Goal: Transaction & Acquisition: Purchase product/service

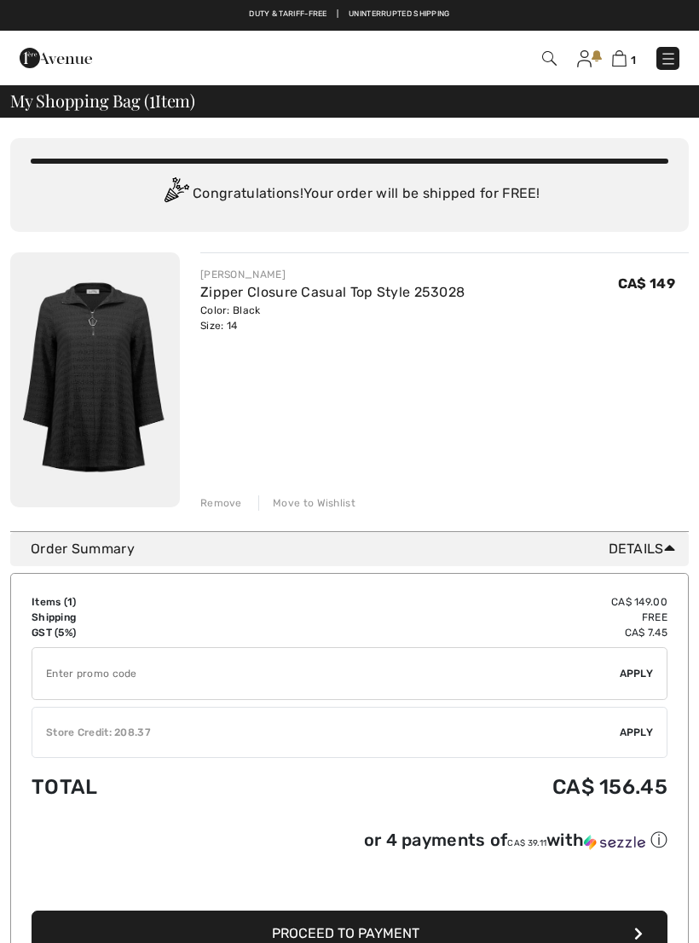
click at [677, 50] on link at bounding box center [668, 58] width 23 height 23
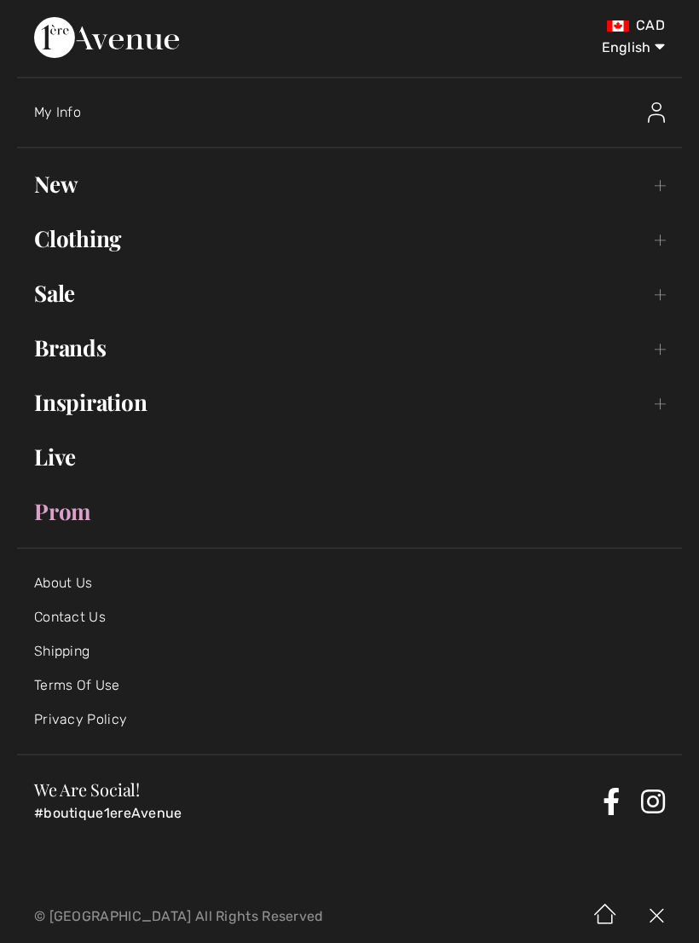
click at [107, 246] on link "Clothing Toggle submenu" at bounding box center [349, 239] width 665 height 38
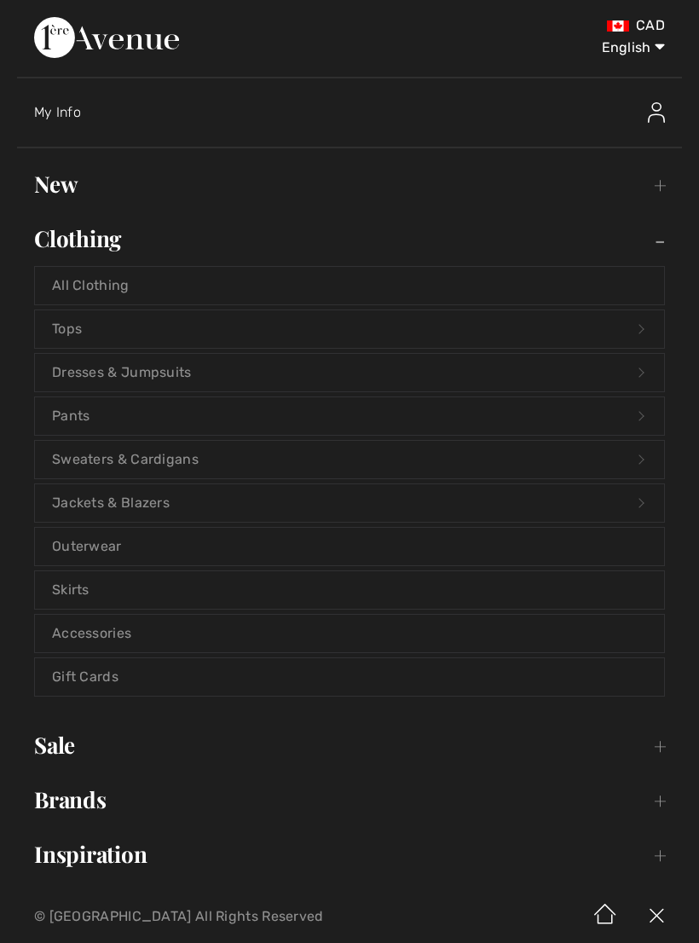
click at [70, 327] on link "Tops Open submenu" at bounding box center [349, 329] width 629 height 38
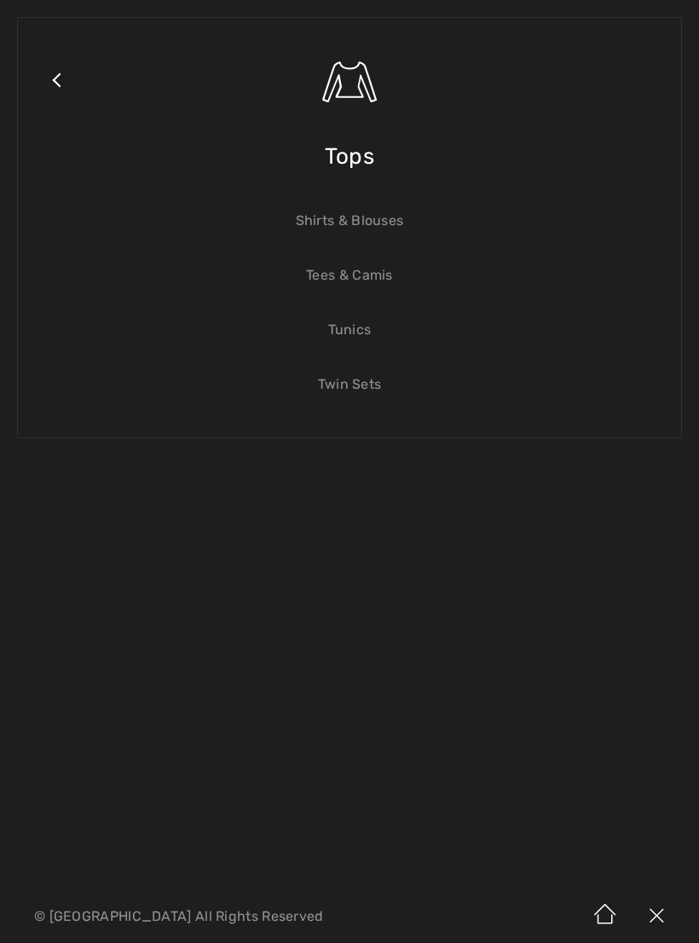
click at [353, 333] on link "Tunics" at bounding box center [349, 330] width 629 height 38
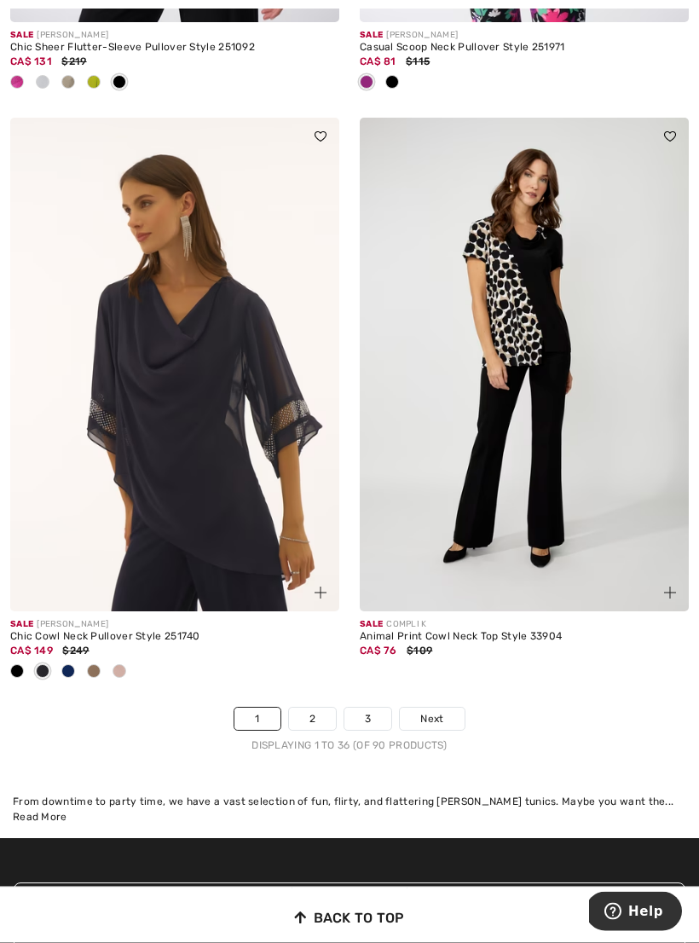
scroll to position [10259, 0]
click at [454, 708] on link "Next" at bounding box center [432, 719] width 64 height 22
click at [435, 711] on span "Next" at bounding box center [431, 718] width 23 height 15
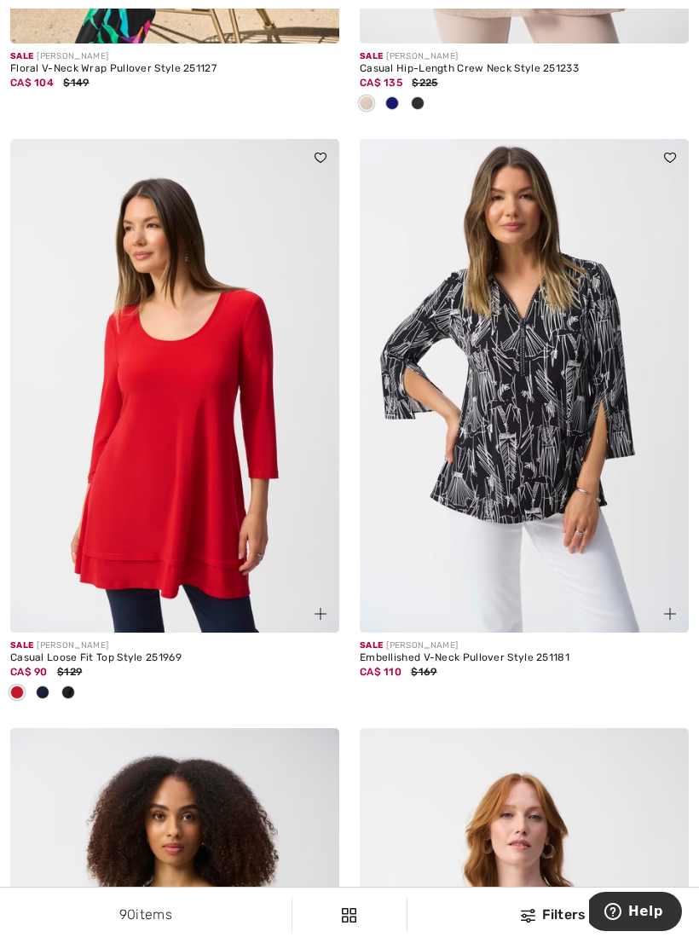
scroll to position [714, 0]
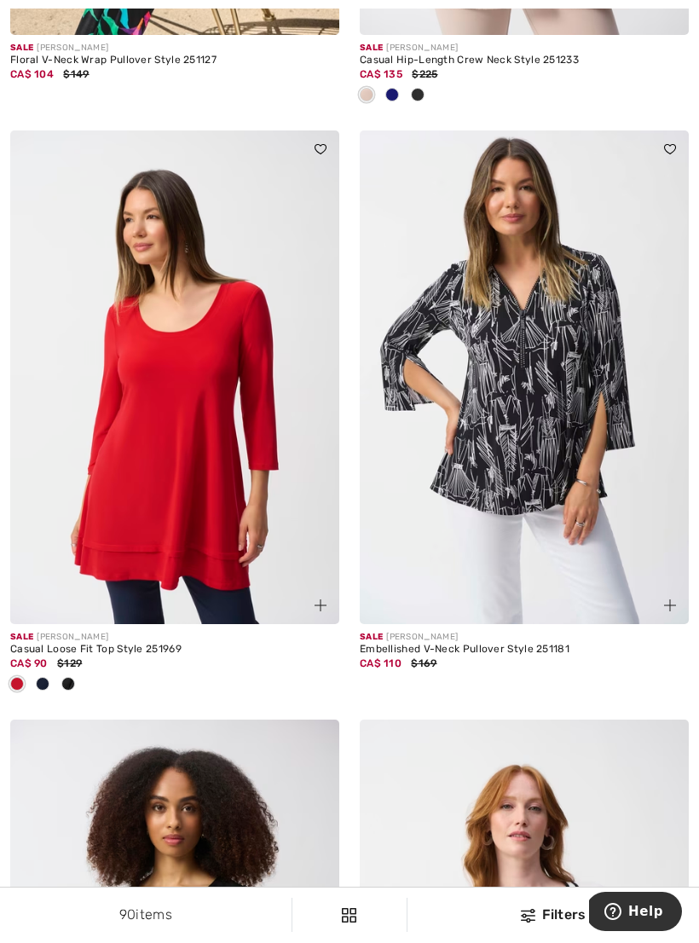
click at [205, 451] on img at bounding box center [174, 377] width 329 height 494
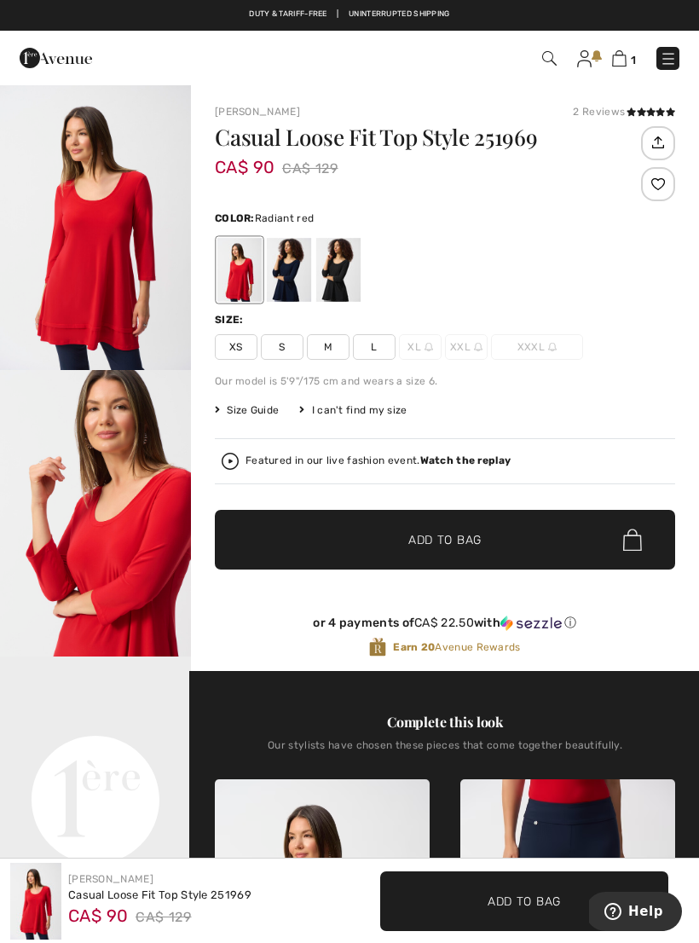
click at [348, 278] on div at bounding box center [338, 270] width 44 height 64
